Goal: Task Accomplishment & Management: Manage account settings

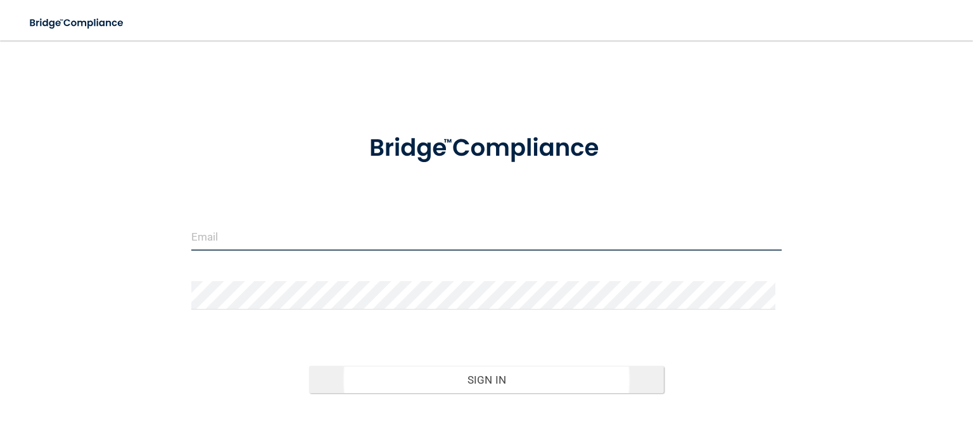
type input "[EMAIL_ADDRESS][DOMAIN_NAME]"
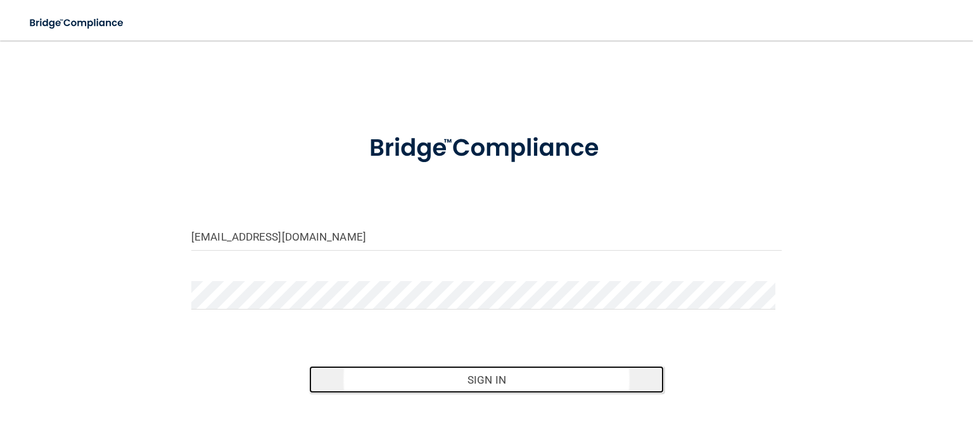
click at [408, 373] on button "Sign In" at bounding box center [486, 380] width 354 height 28
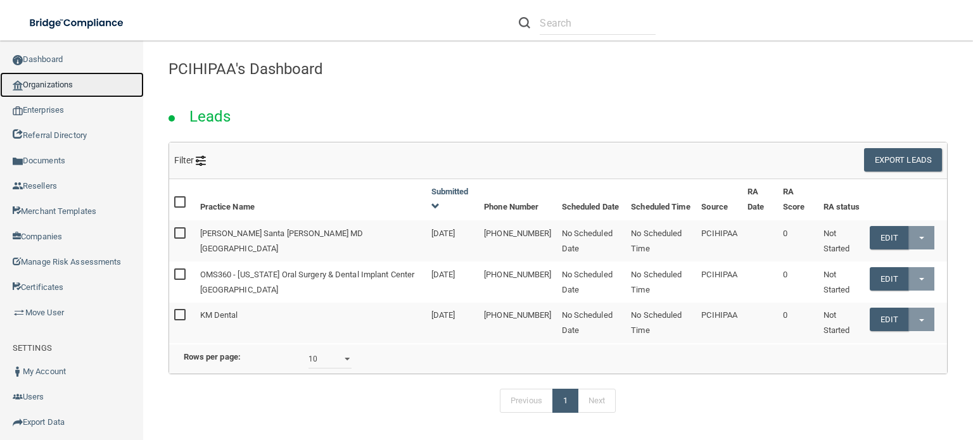
click at [68, 88] on link "Organizations" at bounding box center [72, 84] width 144 height 25
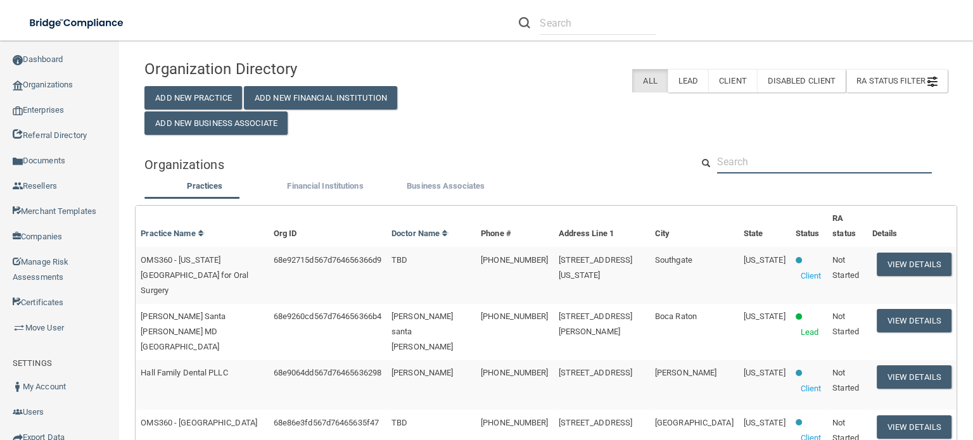
click at [785, 173] on input "text" at bounding box center [824, 161] width 215 height 23
paste input "Black Hills Oral Surgery (Spearfish)"
type input "Black Hills Oral Surgery (Spearfish)"
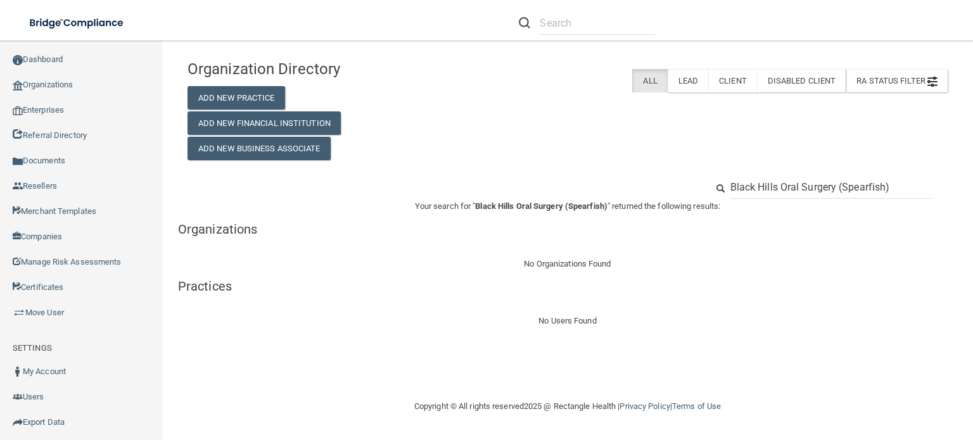
drag, startPoint x: 892, startPoint y: 187, endPoint x: 838, endPoint y: 194, distance: 54.9
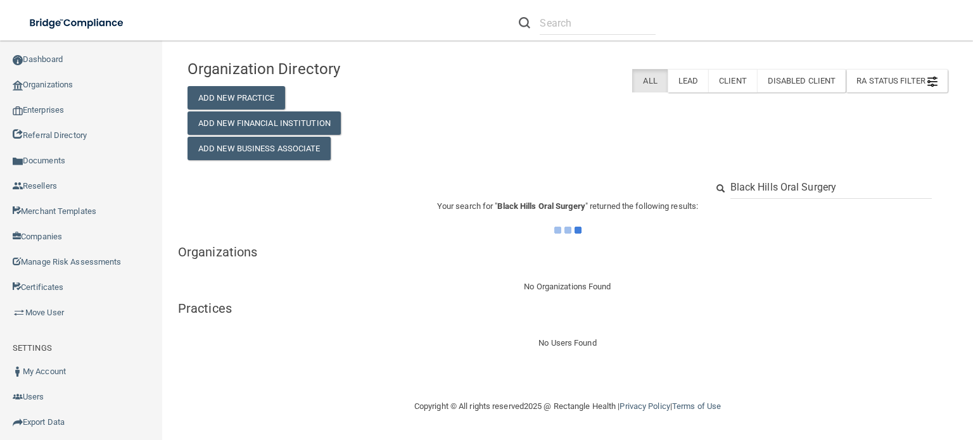
type input "Black Hills Oral Surgery"
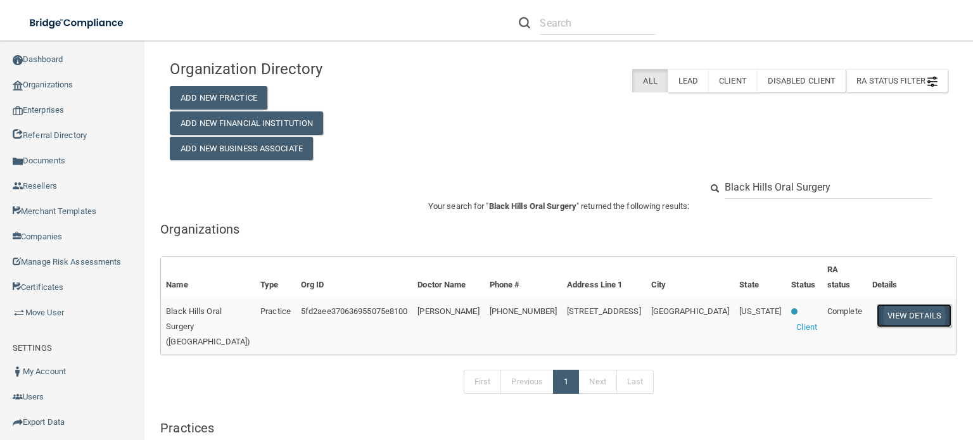
click at [910, 313] on button "View Details" at bounding box center [913, 315] width 75 height 23
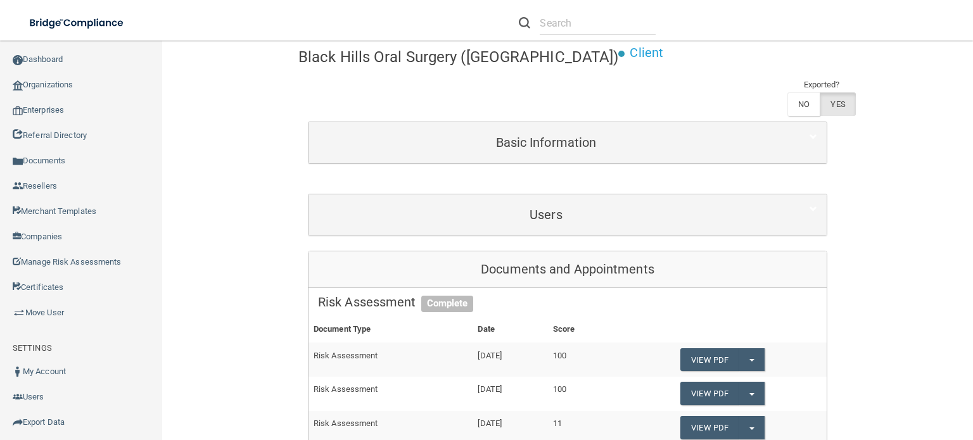
scroll to position [94, 0]
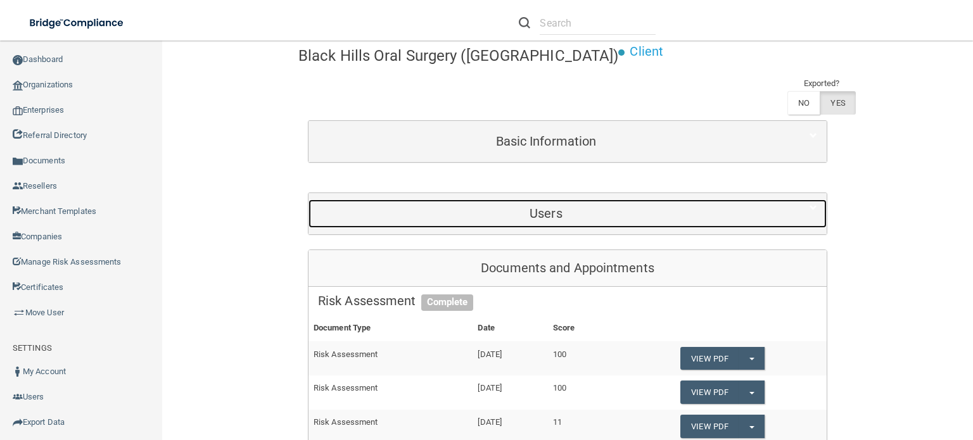
click at [528, 225] on div "Users" at bounding box center [545, 213] width 475 height 28
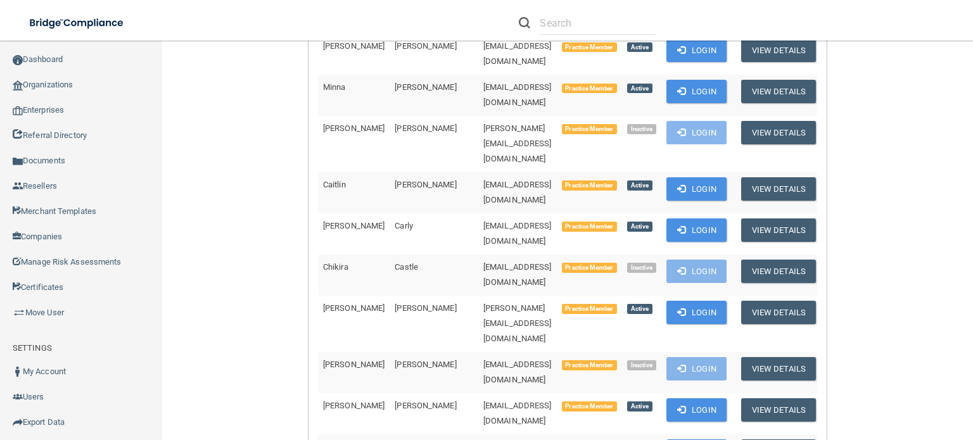
scroll to position [0, 0]
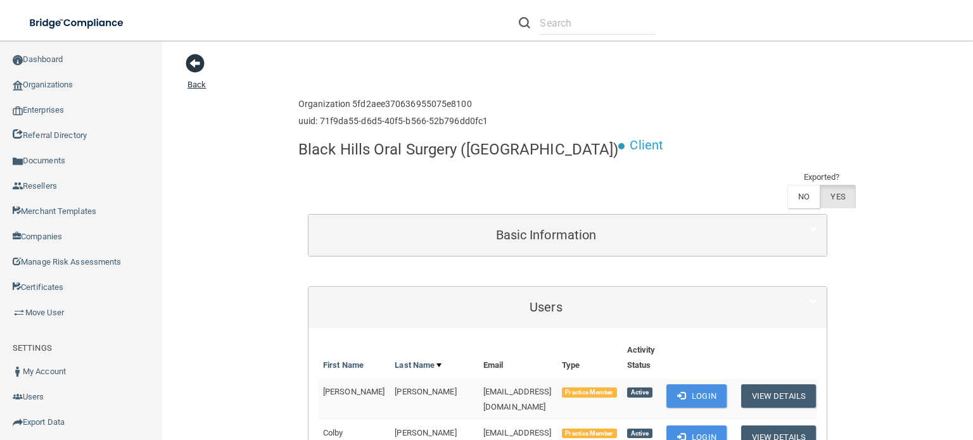
click at [197, 73] on span at bounding box center [195, 63] width 19 height 19
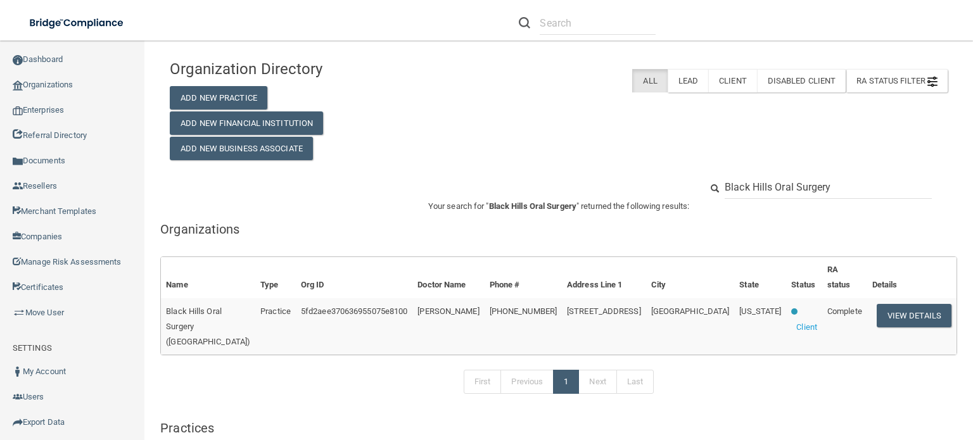
drag, startPoint x: 842, startPoint y: 189, endPoint x: 691, endPoint y: 189, distance: 150.7
click at [691, 189] on div "Black Hills Oral Surgery" at bounding box center [823, 186] width 265 height 23
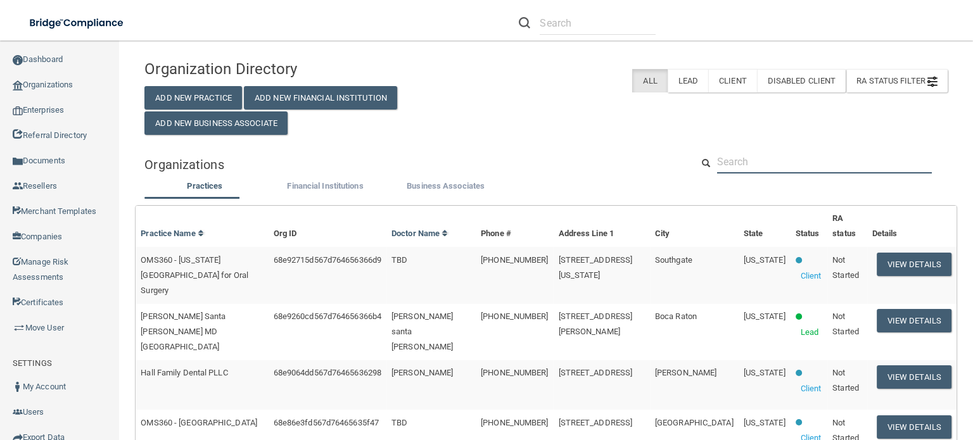
click at [717, 173] on input "text" at bounding box center [824, 161] width 215 height 23
type input "l"
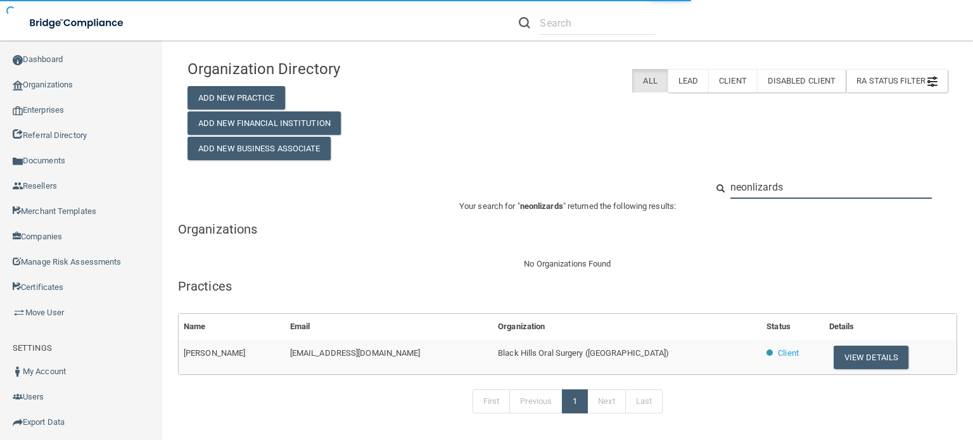
type input "neonlizards"
click at [590, 151] on div "Organization Directory Add New Practice Add New Financial Institution Add New B…" at bounding box center [567, 106] width 779 height 107
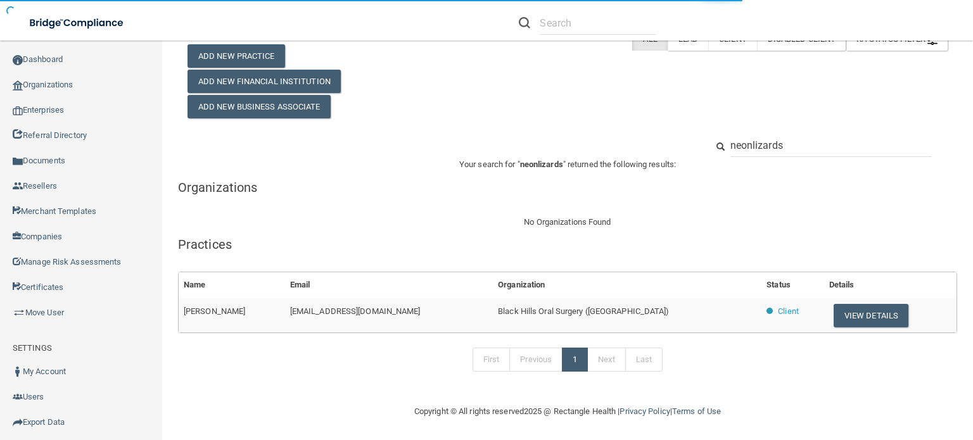
scroll to position [41, 0]
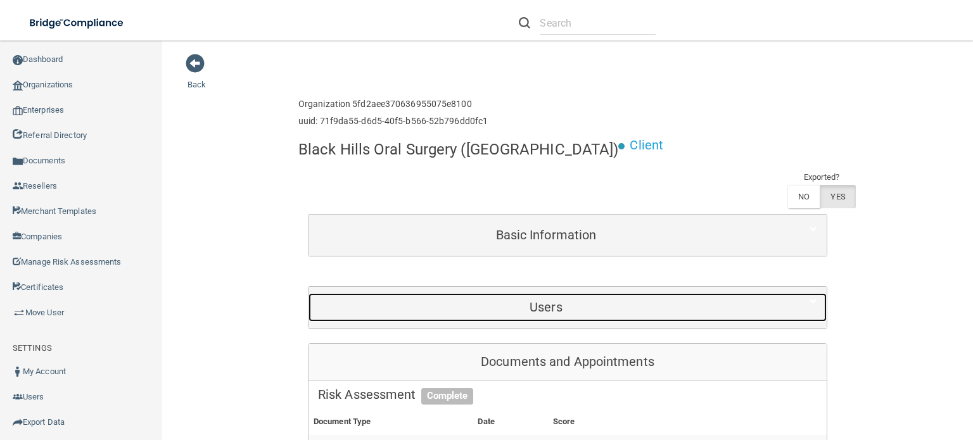
click at [548, 304] on h5 "Users" at bounding box center [546, 307] width 456 height 14
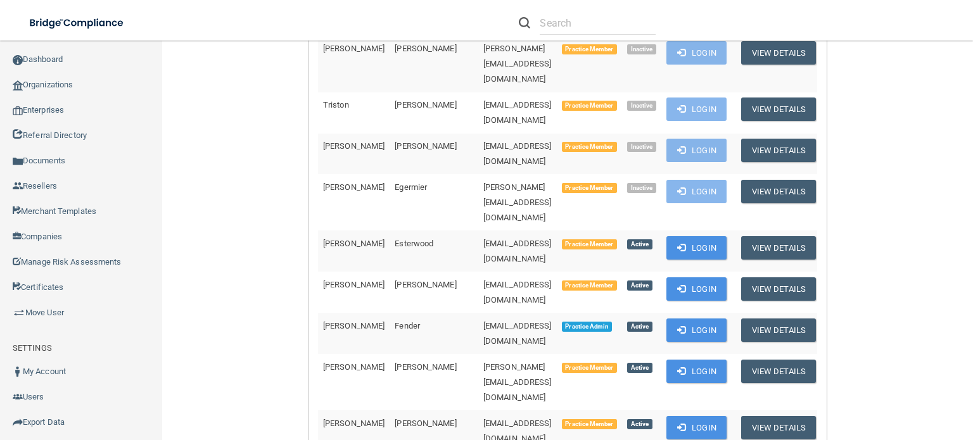
scroll to position [957, 0]
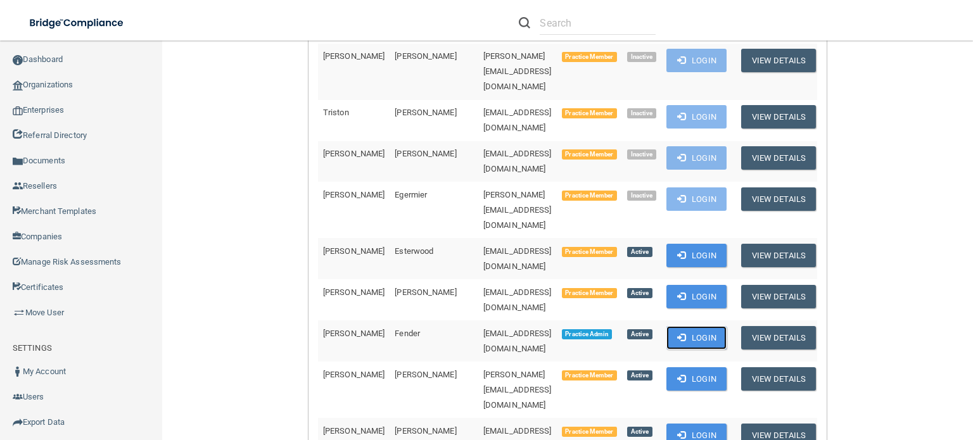
click at [694, 326] on button "Login" at bounding box center [696, 337] width 60 height 23
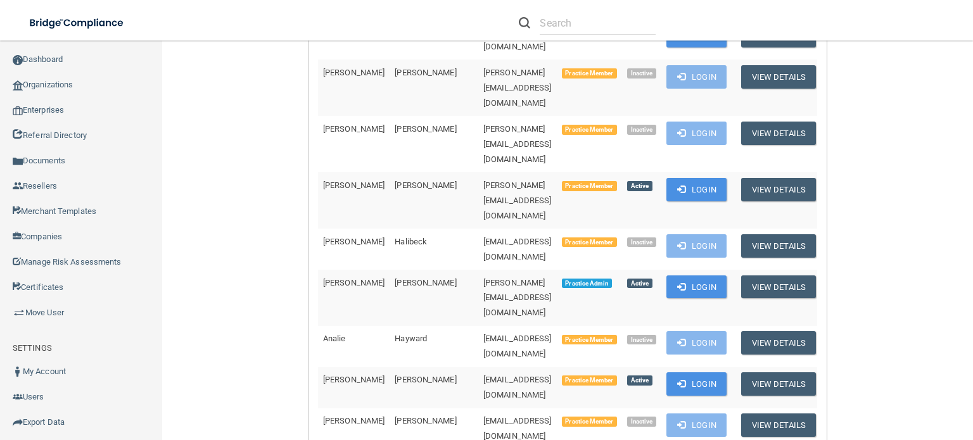
scroll to position [1499, 0]
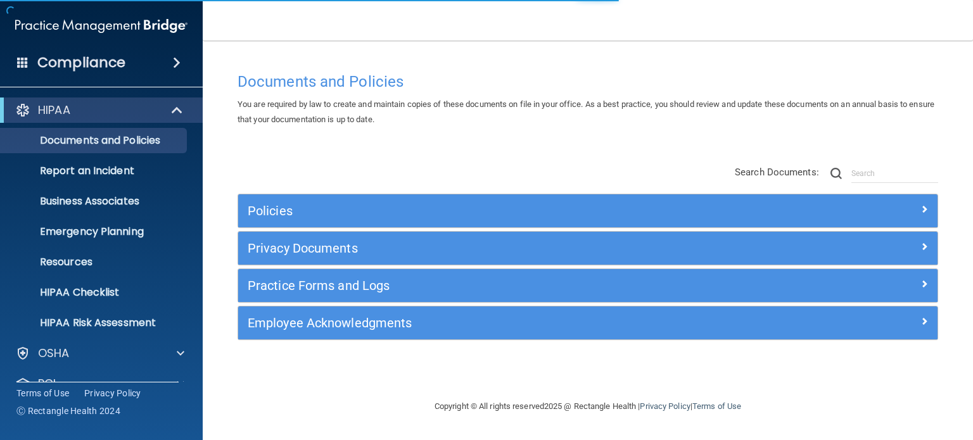
scroll to position [85, 0]
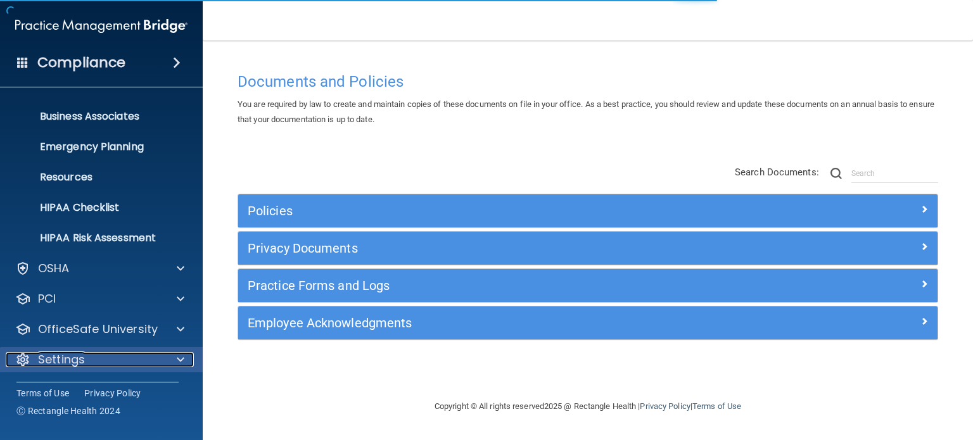
click at [92, 353] on div "Settings" at bounding box center [84, 359] width 157 height 15
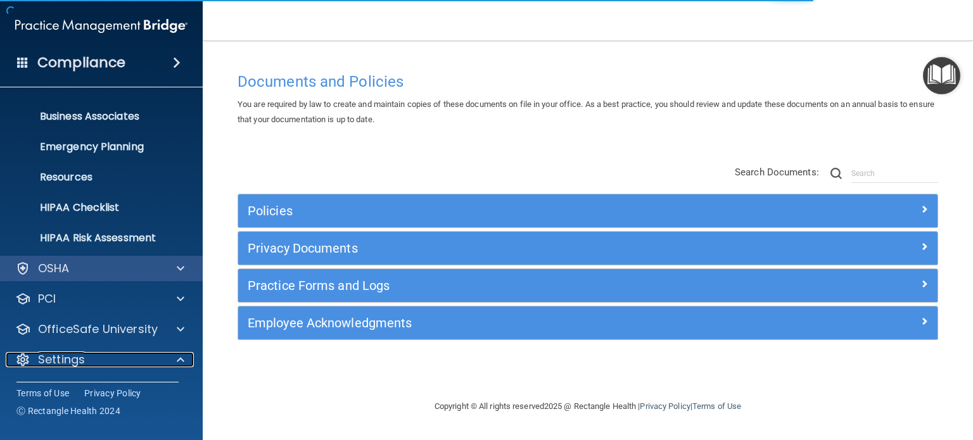
scroll to position [206, 0]
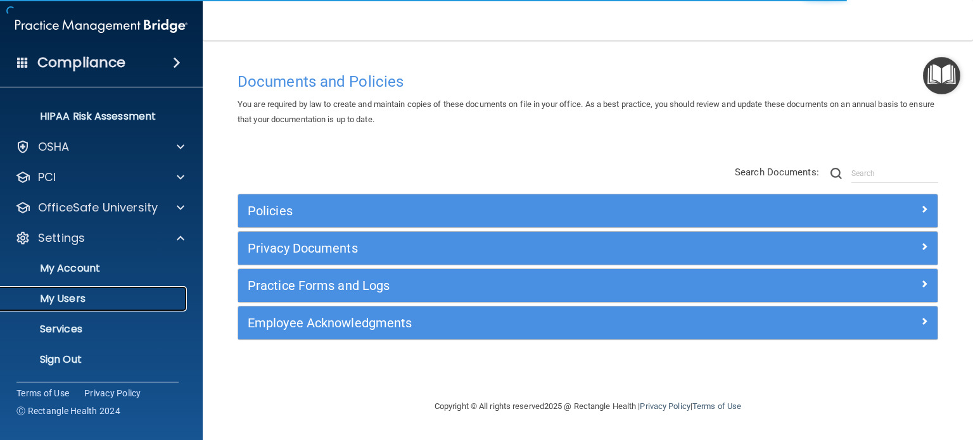
click at [120, 303] on p "My Users" at bounding box center [94, 299] width 173 height 13
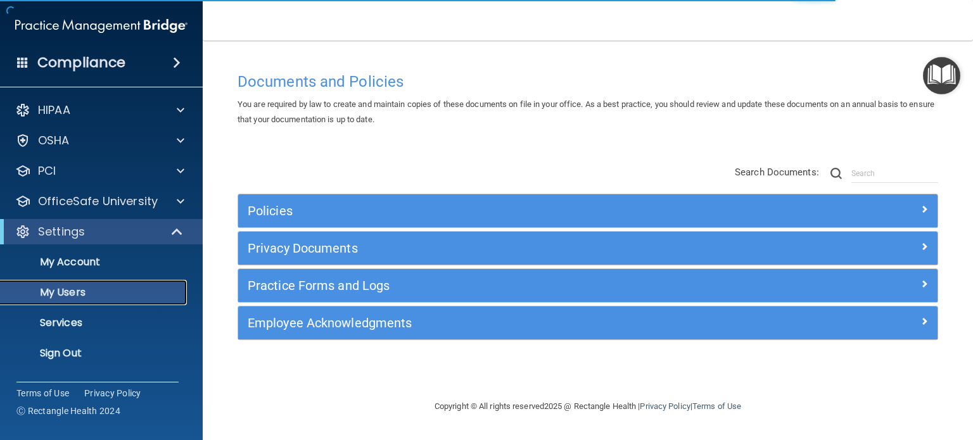
select select "20"
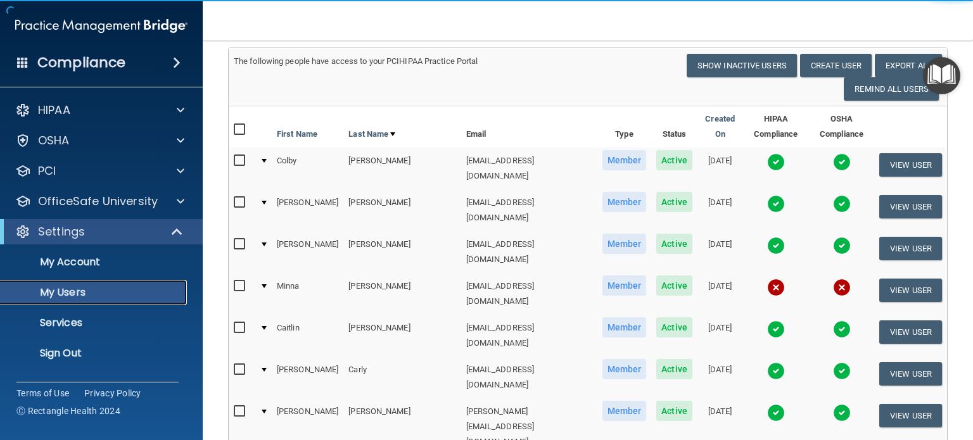
scroll to position [99, 0]
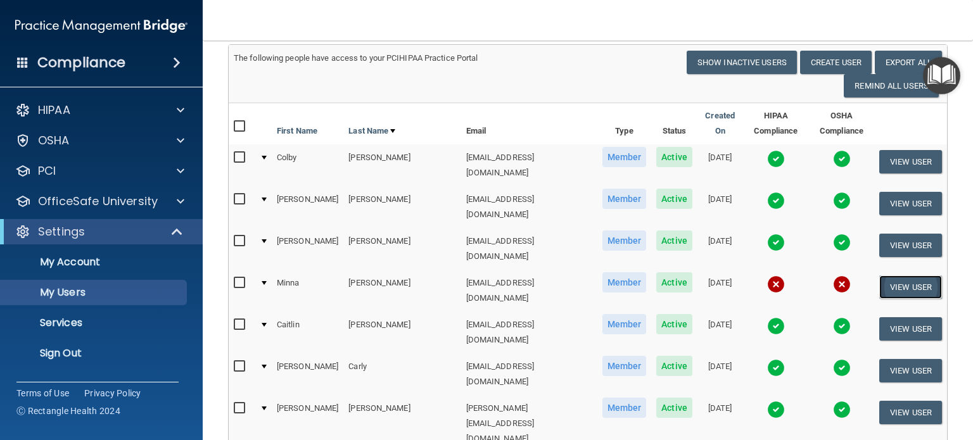
click at [886, 275] on button "View User" at bounding box center [910, 286] width 63 height 23
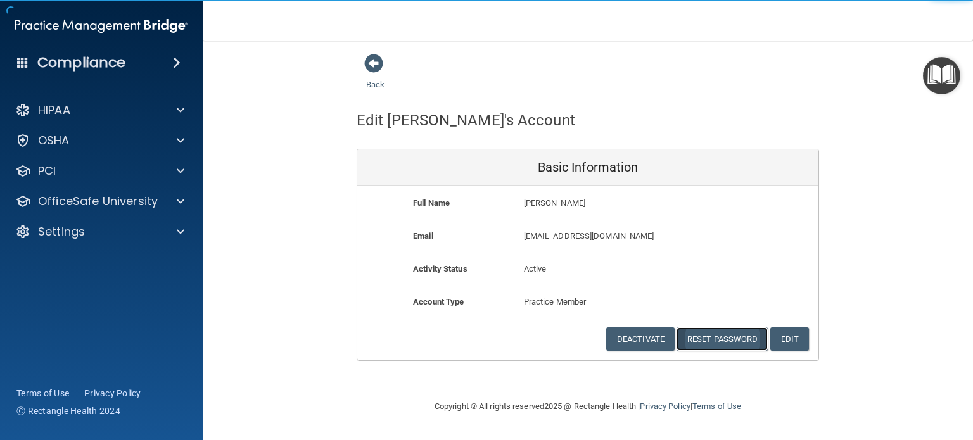
click at [724, 336] on button "Reset Password" at bounding box center [721, 338] width 91 height 23
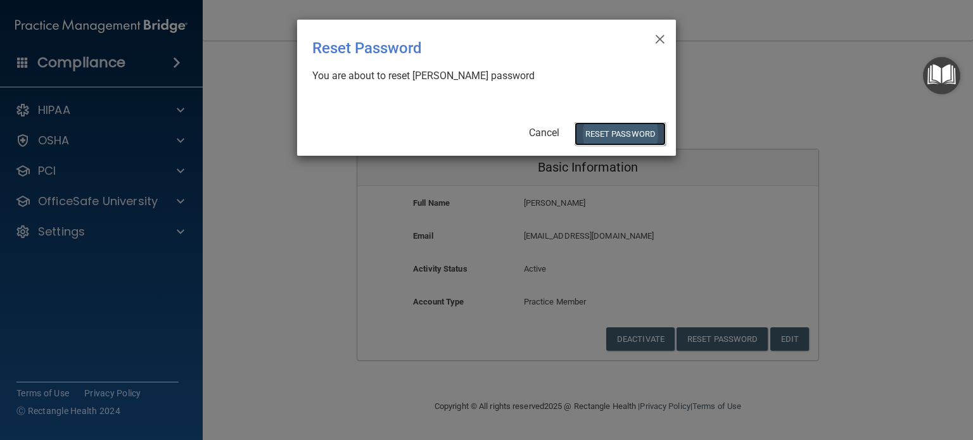
click at [626, 136] on button "Reset Password" at bounding box center [619, 133] width 91 height 23
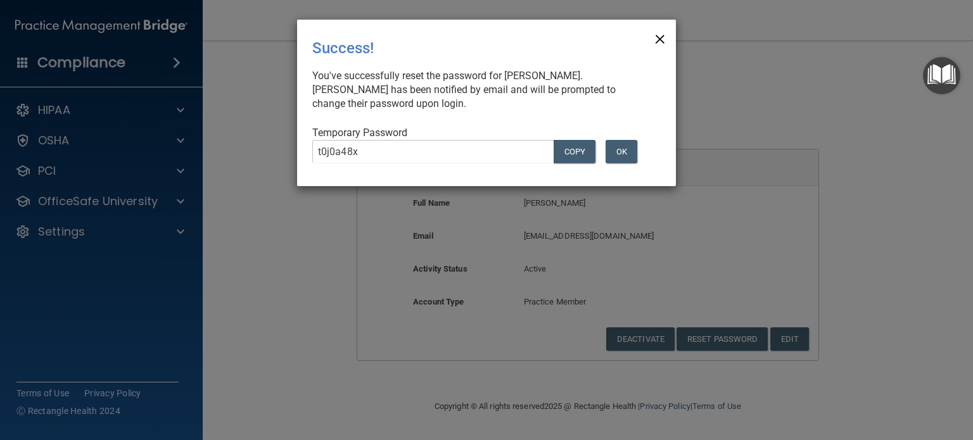
click at [665, 37] on span "×" at bounding box center [659, 37] width 11 height 25
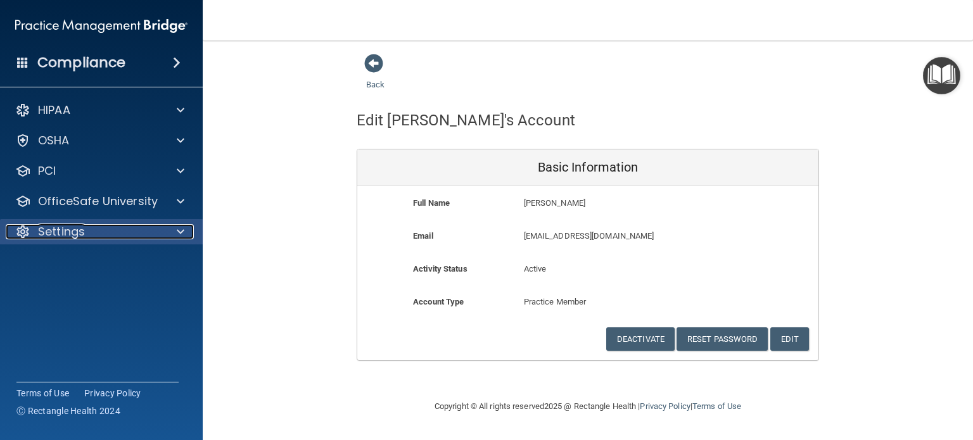
click at [111, 224] on div "Settings" at bounding box center [84, 231] width 157 height 15
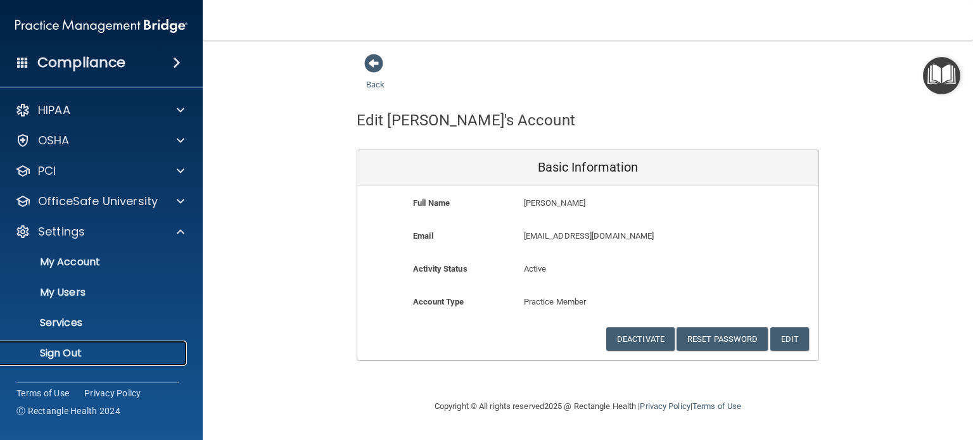
click at [97, 351] on p "Sign Out" at bounding box center [94, 353] width 173 height 13
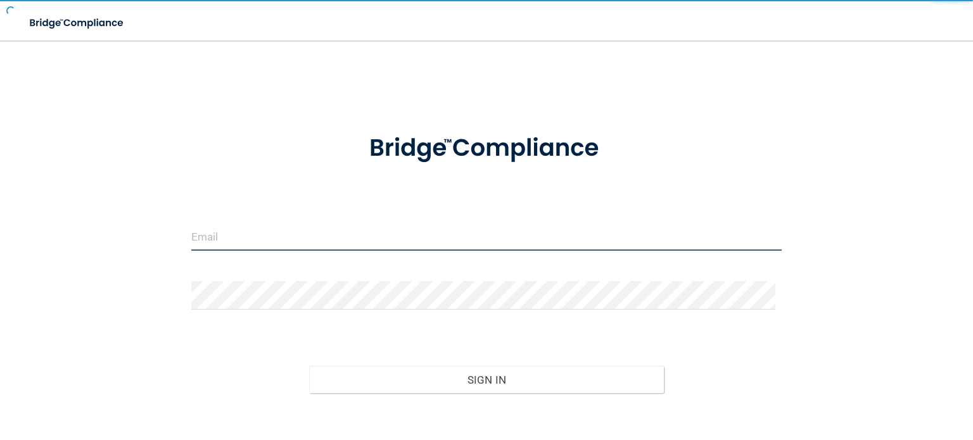
type input "[EMAIL_ADDRESS][DOMAIN_NAME]"
